Goal: Task Accomplishment & Management: Manage account settings

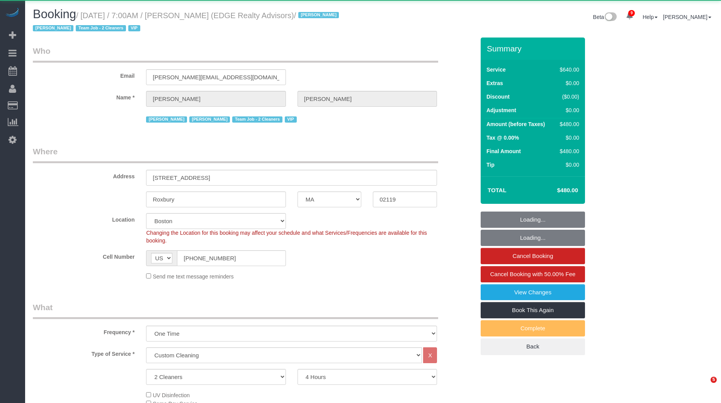
select select "MA"
select select "2"
select select "240"
select select "number:89"
select select "number:90"
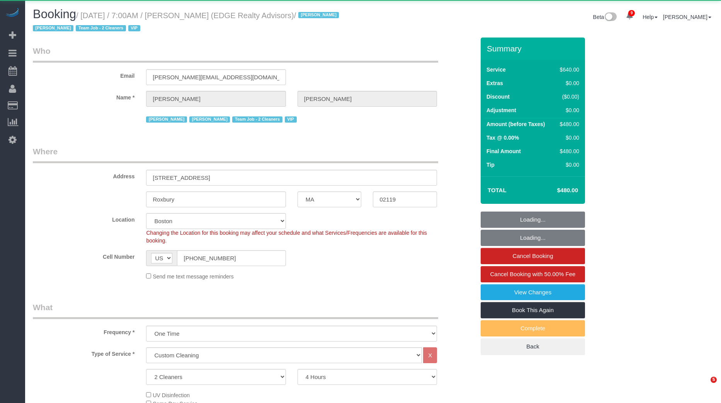
select select "number:15"
select select "number:7"
select select "string:stripe-pm_1NctNu4VGloSiKo7xER55rCs"
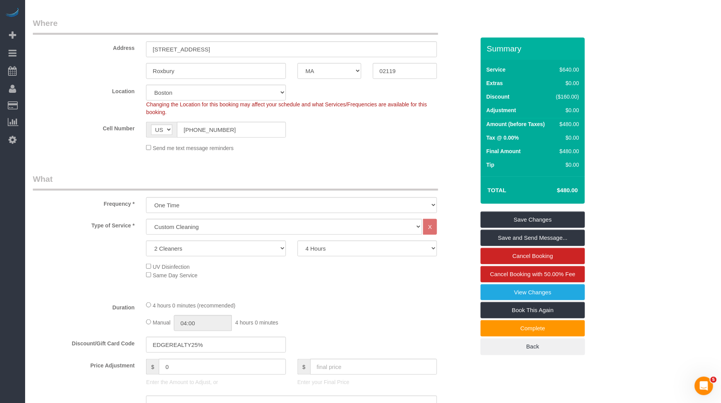
scroll to position [129, 0]
click at [316, 229] on select "Under 1,000 sq. ft. 1,001 - 1,500 sq. ft. 1,500+ sq. ft. Custom Cleaning Office…" at bounding box center [284, 226] width 276 height 16
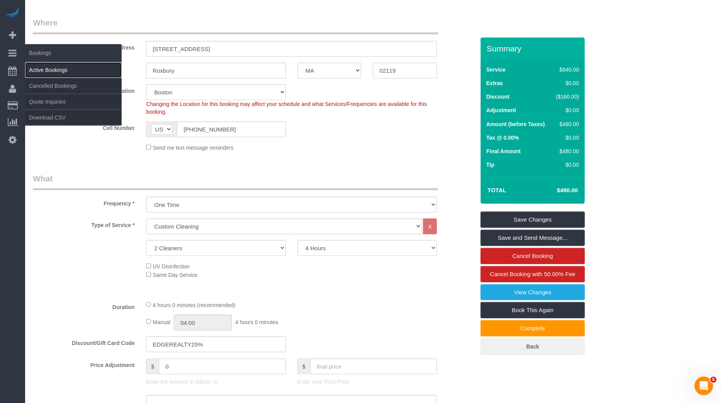
click at [52, 64] on link "Active Bookings" at bounding box center [73, 69] width 97 height 15
click at [52, 64] on body "9 Beta Your Notifications You have 0 alerts × You have 2 to charge for [DATE] ×…" at bounding box center [360, 72] width 721 height 403
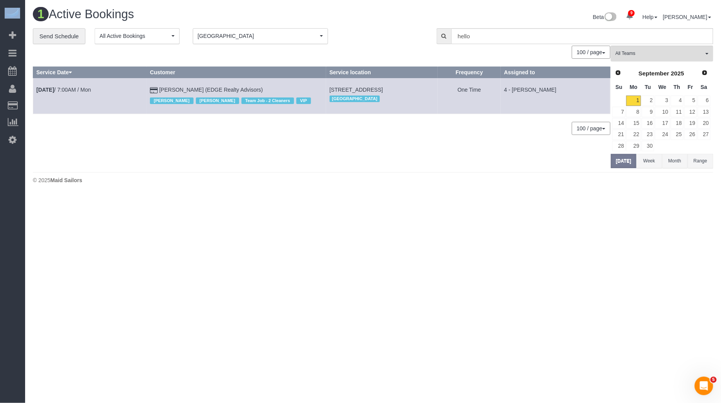
click at [243, 36] on span "[GEOGRAPHIC_DATA]" at bounding box center [258, 36] width 120 height 8
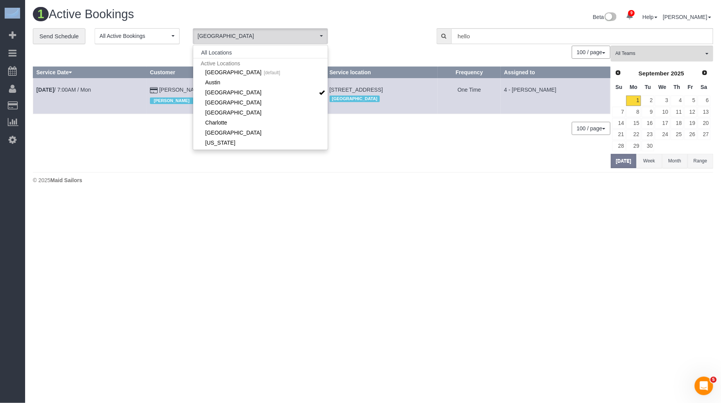
click at [294, 7] on div "1 Active Bookings Beta 9 Your Notifications You have 0 alerts × You have 2 to c…" at bounding box center [373, 97] width 696 height 195
